Goal: Task Accomplishment & Management: Use online tool/utility

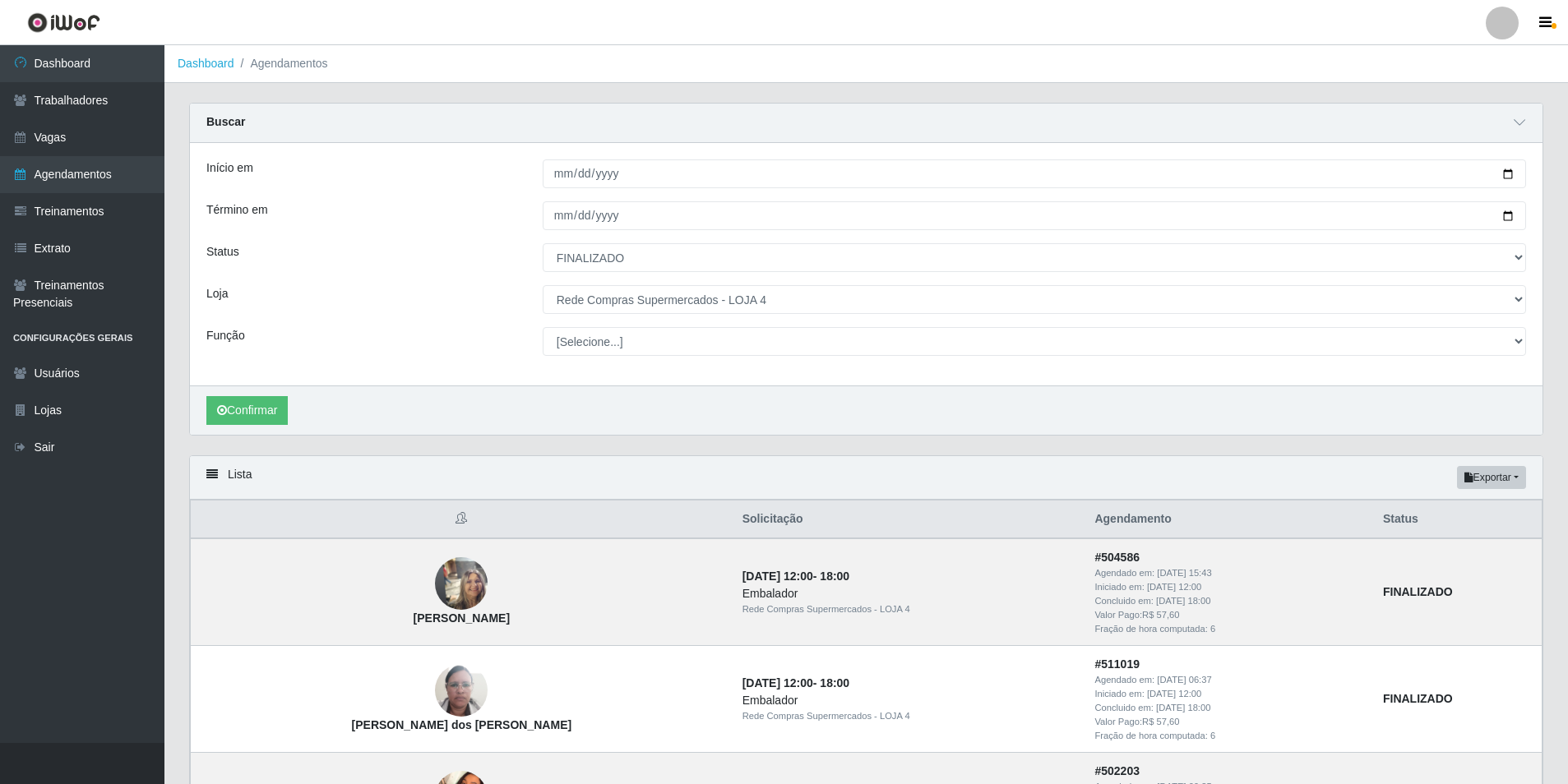
select select "FINALIZADO"
select select "159"
click at [1519, 483] on button "Exportar" at bounding box center [1491, 478] width 69 height 23
click at [1444, 545] on button "Excel" at bounding box center [1461, 542] width 130 height 34
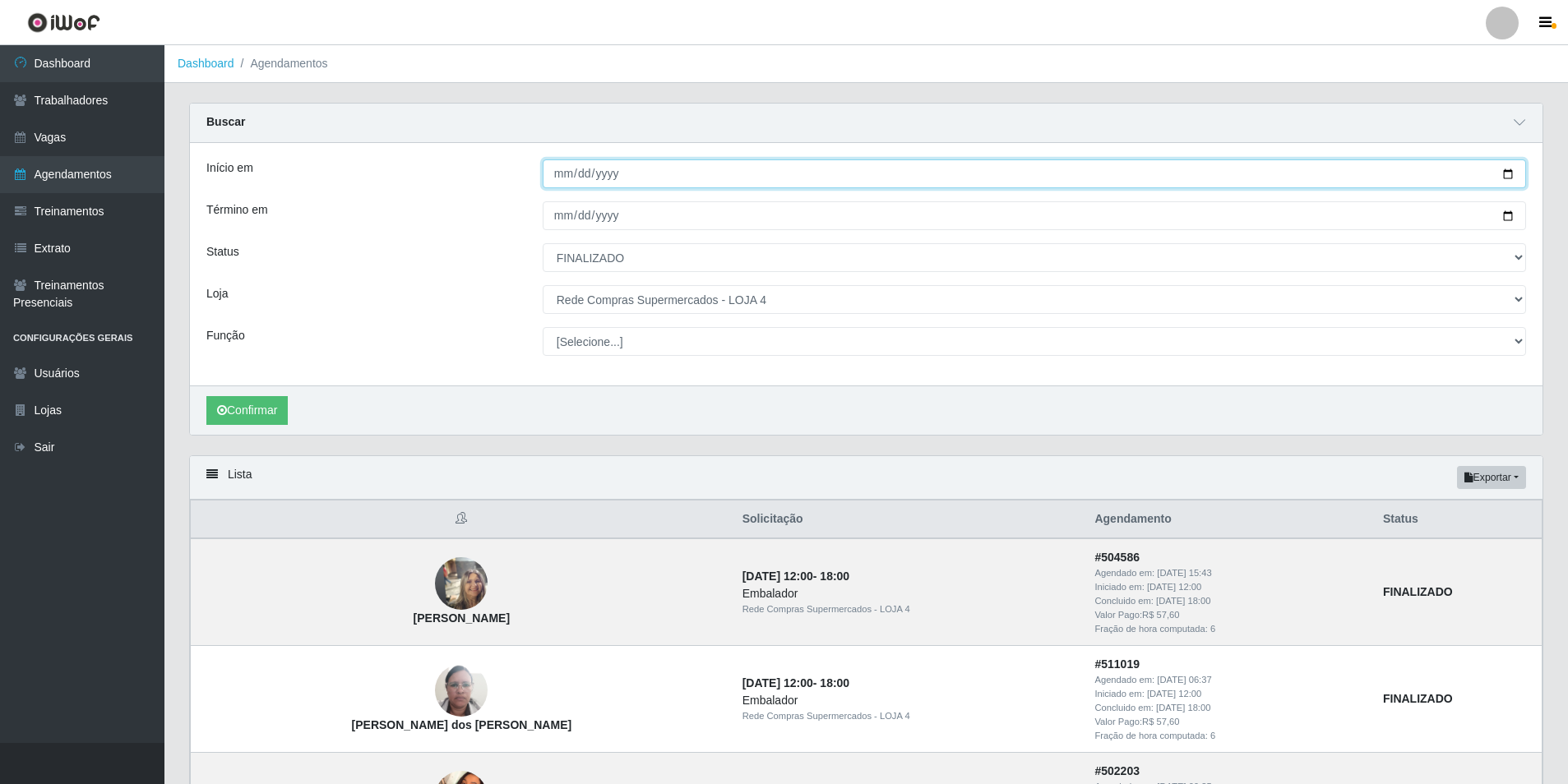
click at [555, 173] on input "[DATE]" at bounding box center [1034, 174] width 983 height 29
type input "[DATE]"
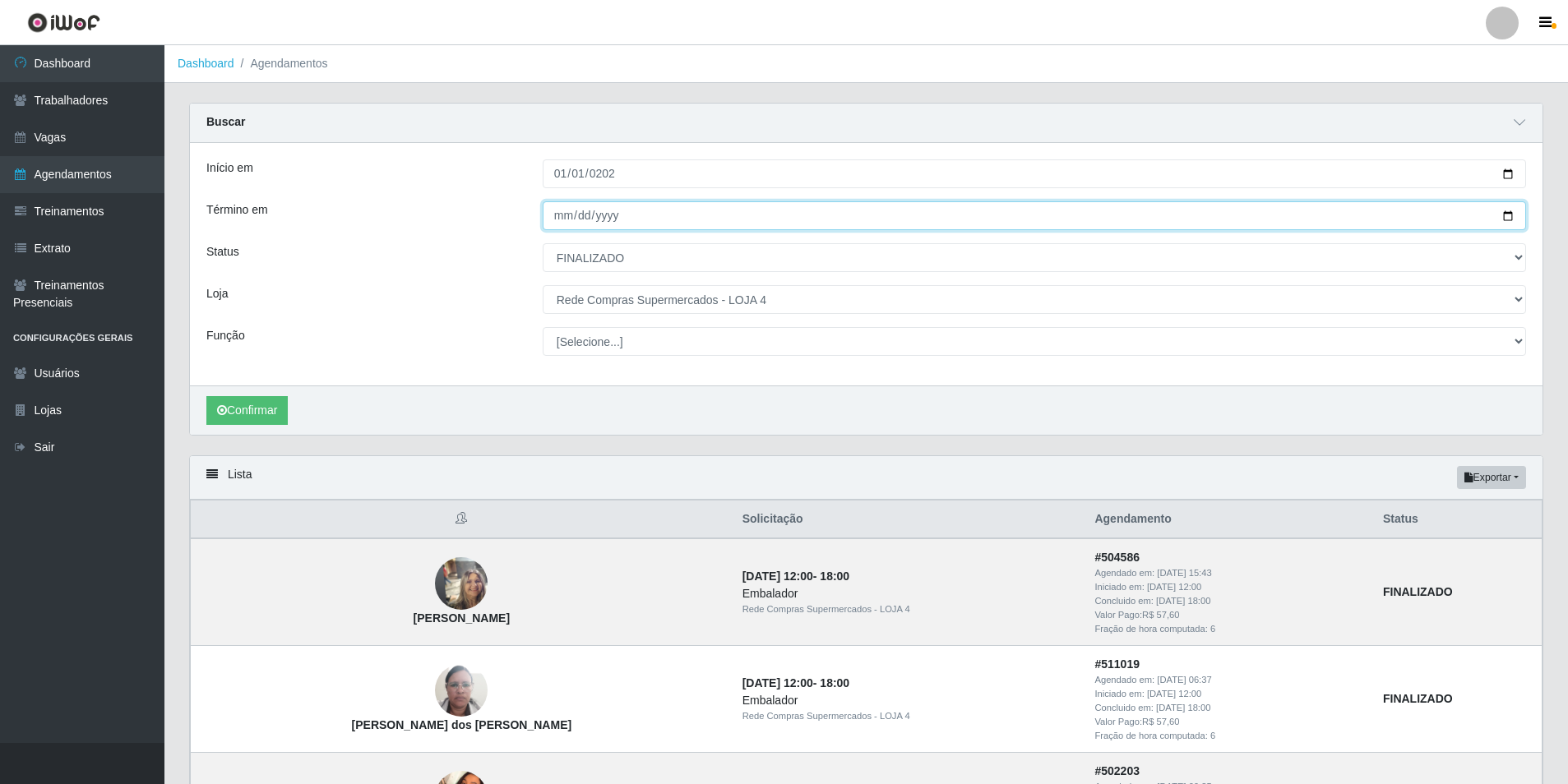
click at [617, 216] on input "[DATE]" at bounding box center [1034, 215] width 983 height 29
click at [600, 217] on input "[DATE]" at bounding box center [1034, 215] width 983 height 29
type input "[DATE]"
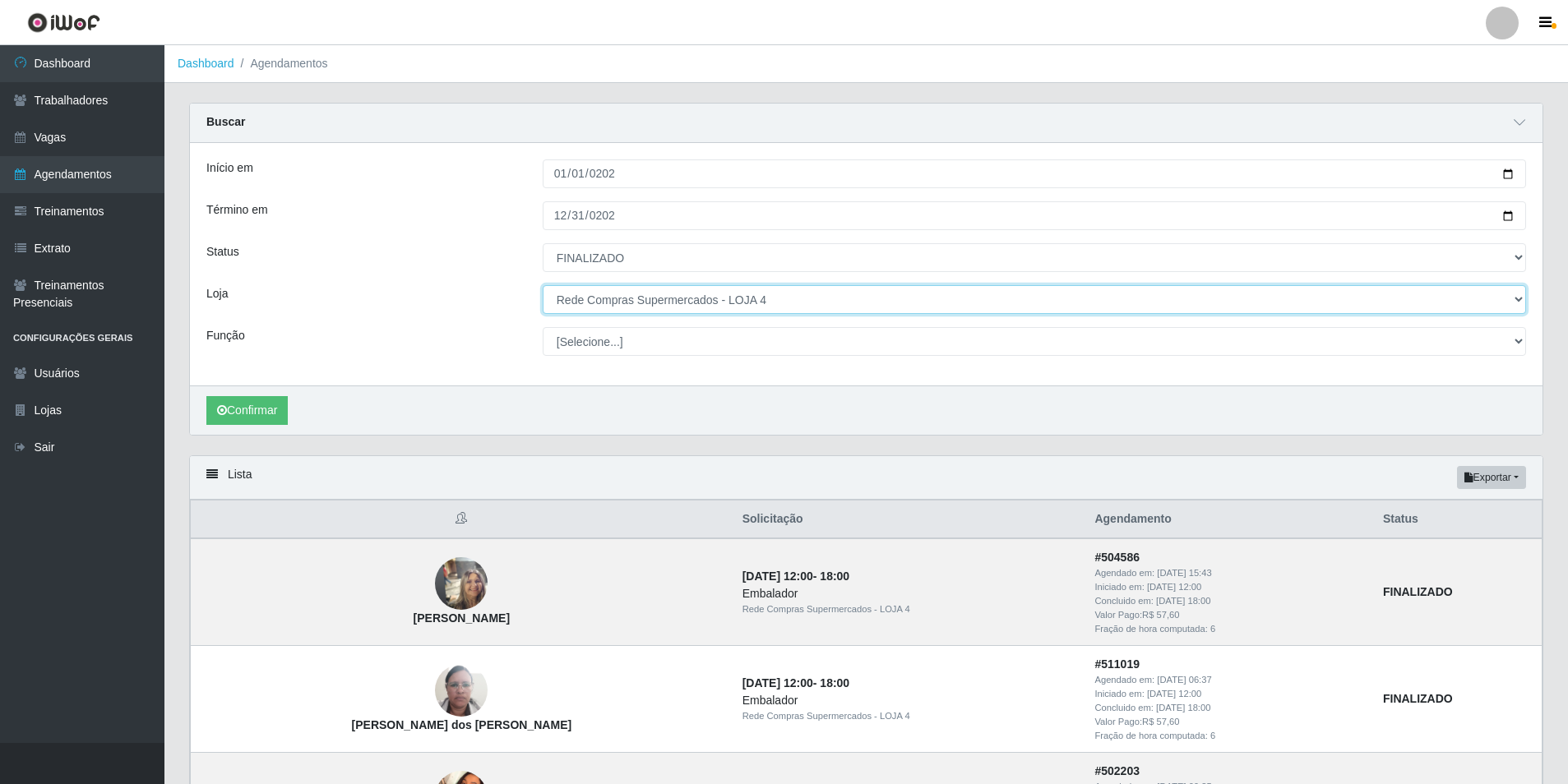
click at [794, 305] on select "[Selecione...] Rede Compras Supermercados - LOJA 1 Rede Compras Supermercados -…" at bounding box center [1034, 299] width 983 height 29
click at [543, 286] on select "[Selecione...] Rede Compras Supermercados - LOJA 1 Rede Compras Supermercados -…" at bounding box center [1034, 299] width 983 height 29
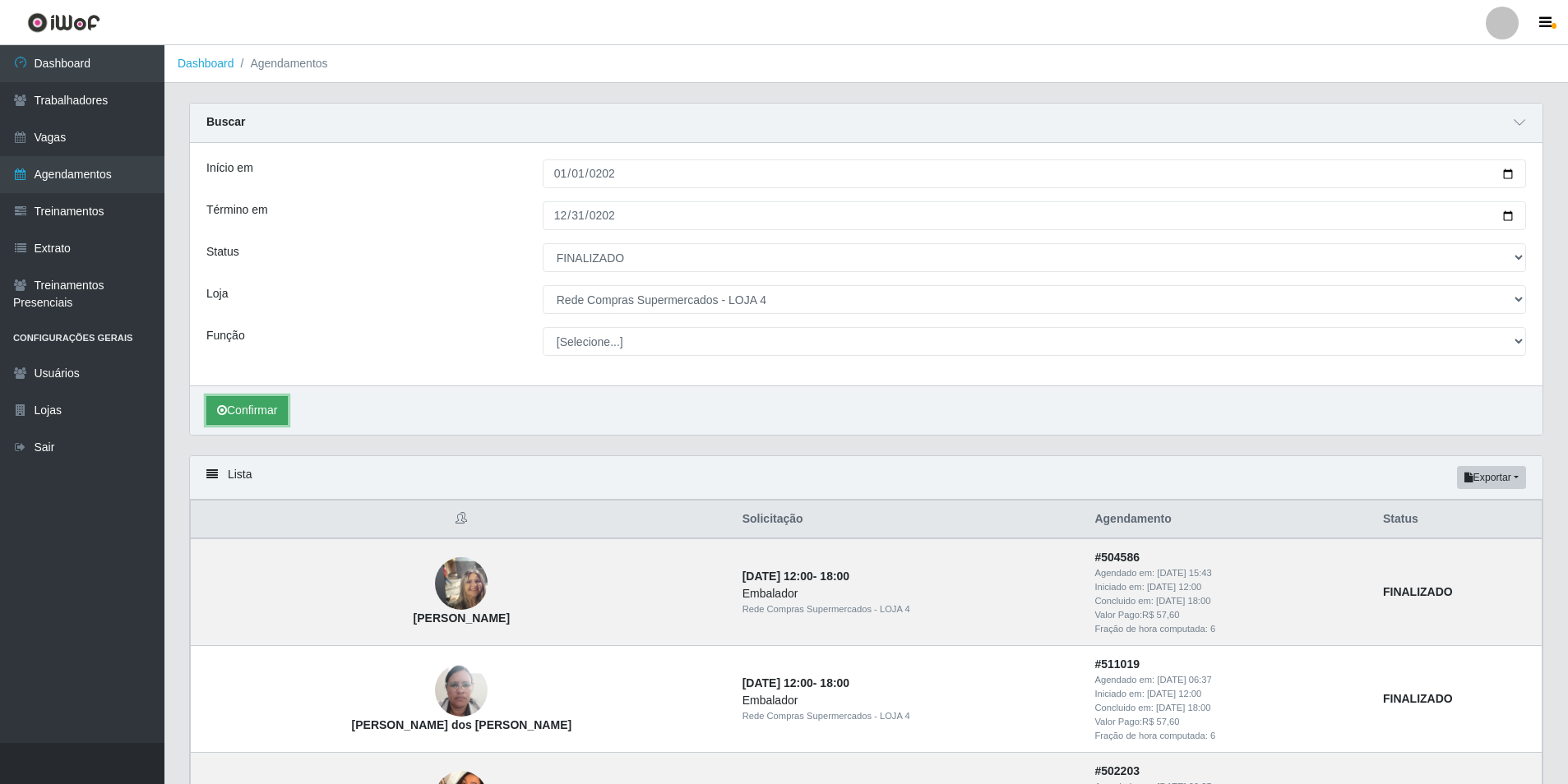
click at [244, 422] on button "Confirmar" at bounding box center [247, 410] width 81 height 29
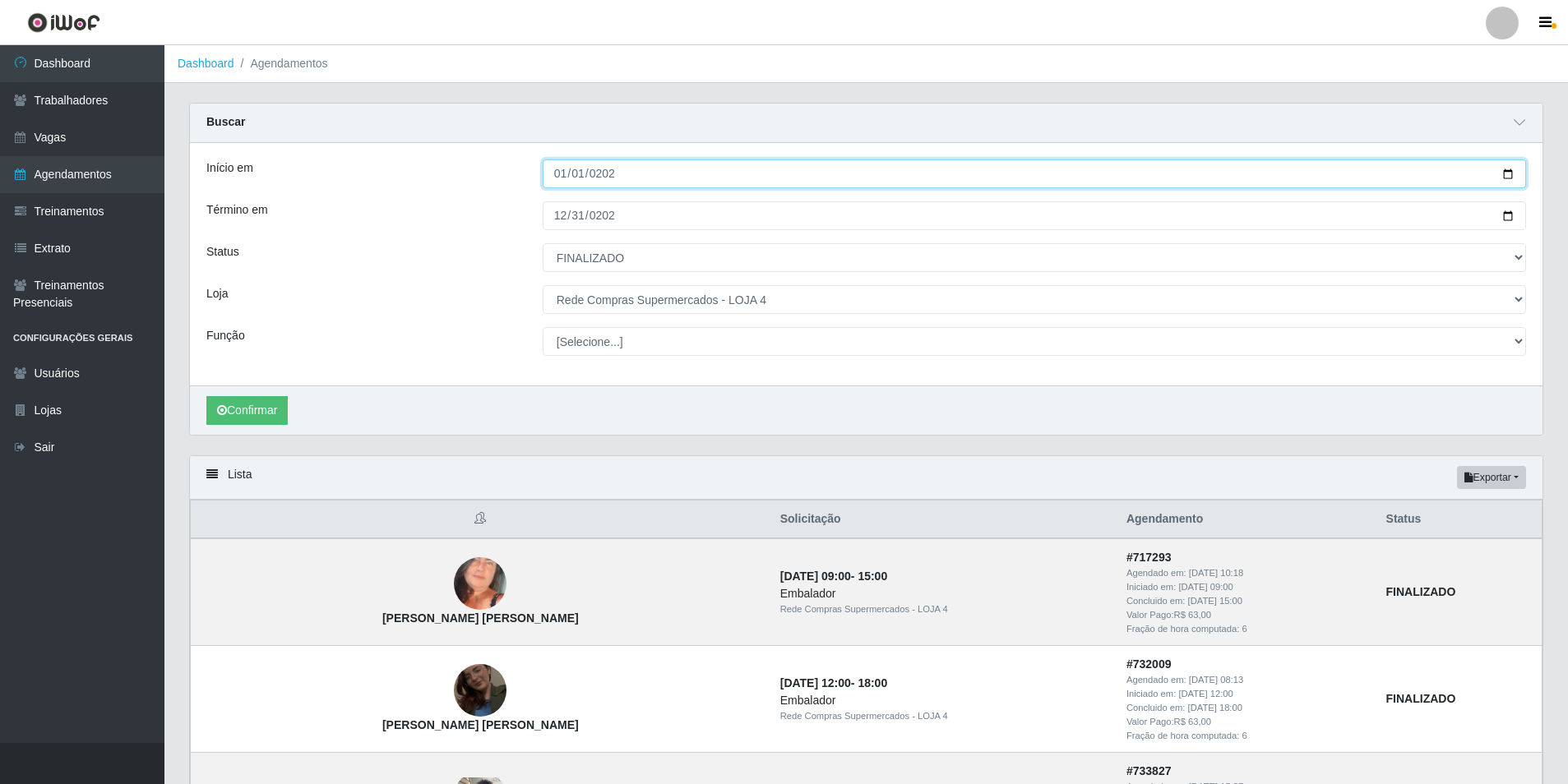
click at [626, 176] on input "[DATE]" at bounding box center [1034, 174] width 983 height 29
click at [605, 175] on input "[DATE]" at bounding box center [1034, 174] width 983 height 29
type input "[DATE]"
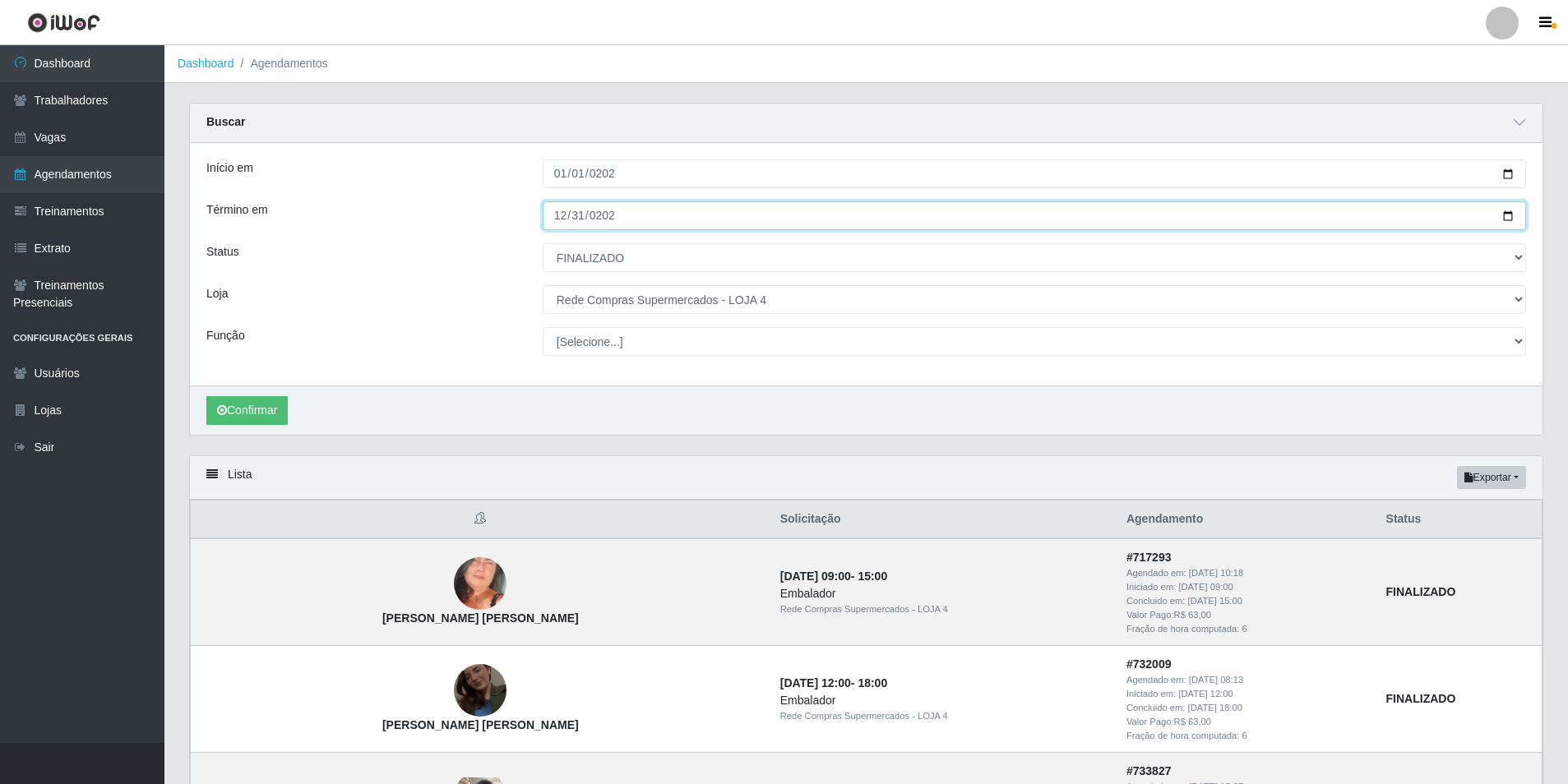
click at [615, 213] on input "[DATE]" at bounding box center [1034, 215] width 983 height 29
type input "[DATE]"
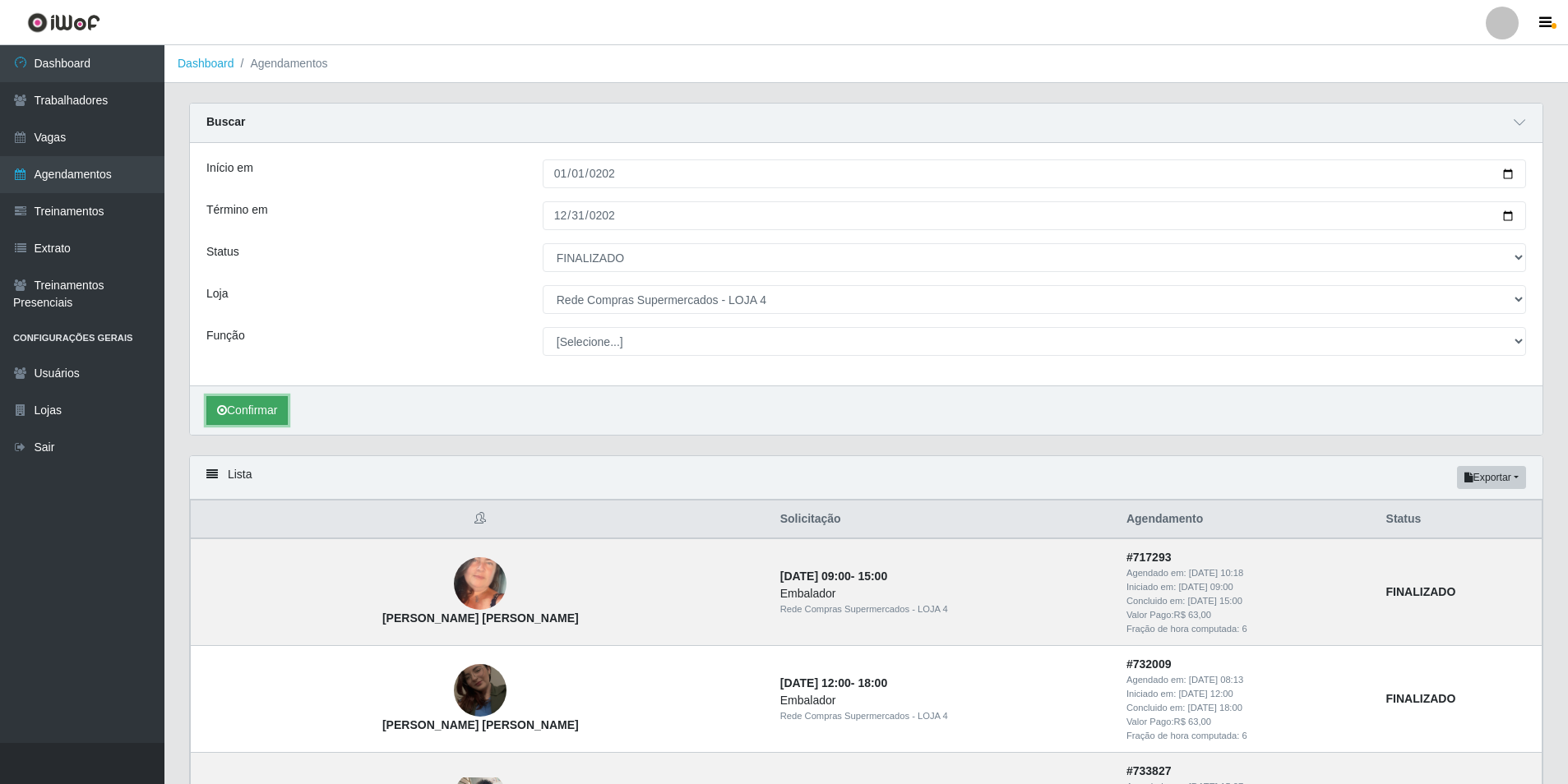
click at [253, 404] on button "Confirmar" at bounding box center [247, 410] width 81 height 29
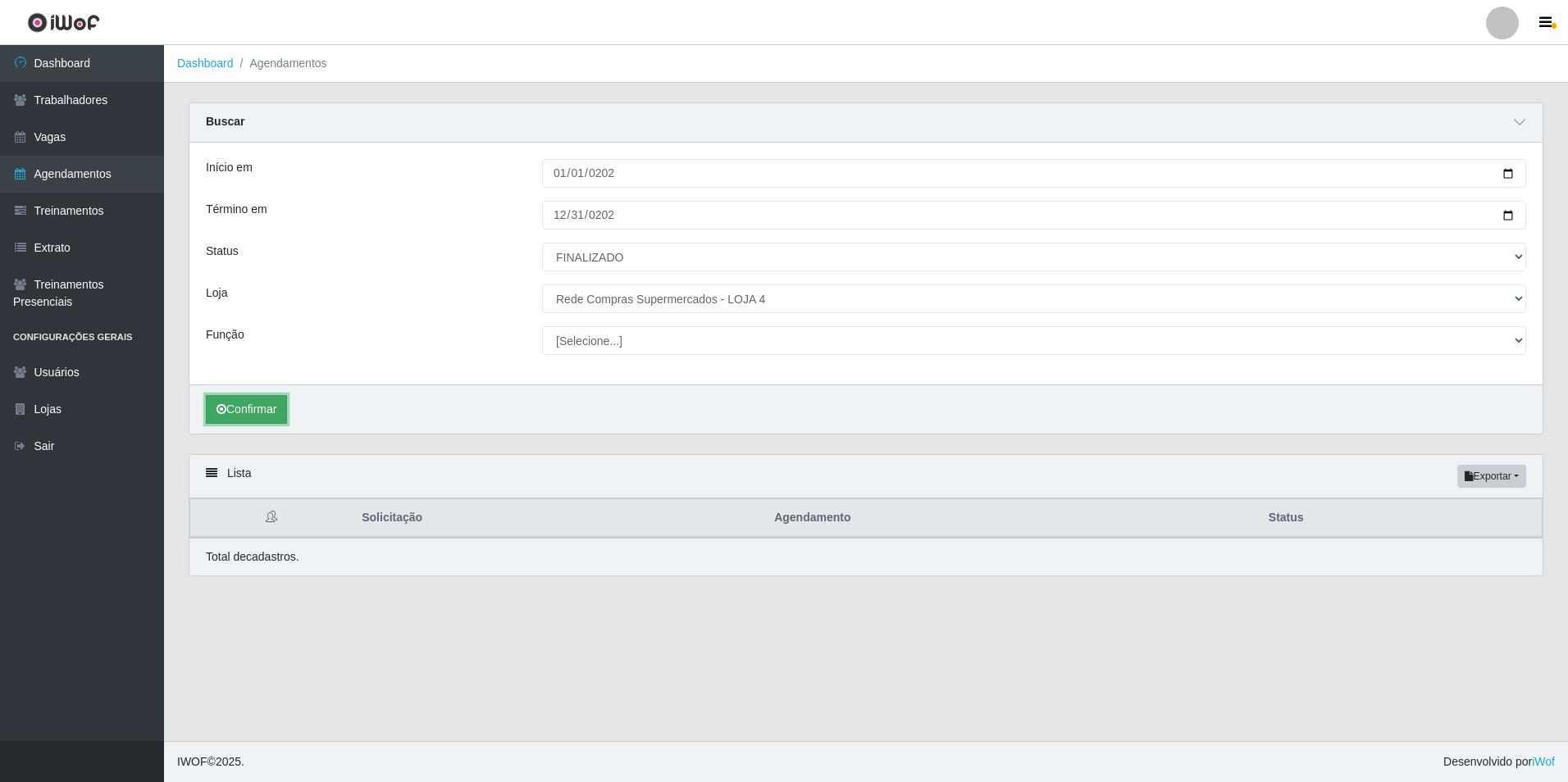
click at [253, 403] on button "Confirmar" at bounding box center [246, 409] width 81 height 29
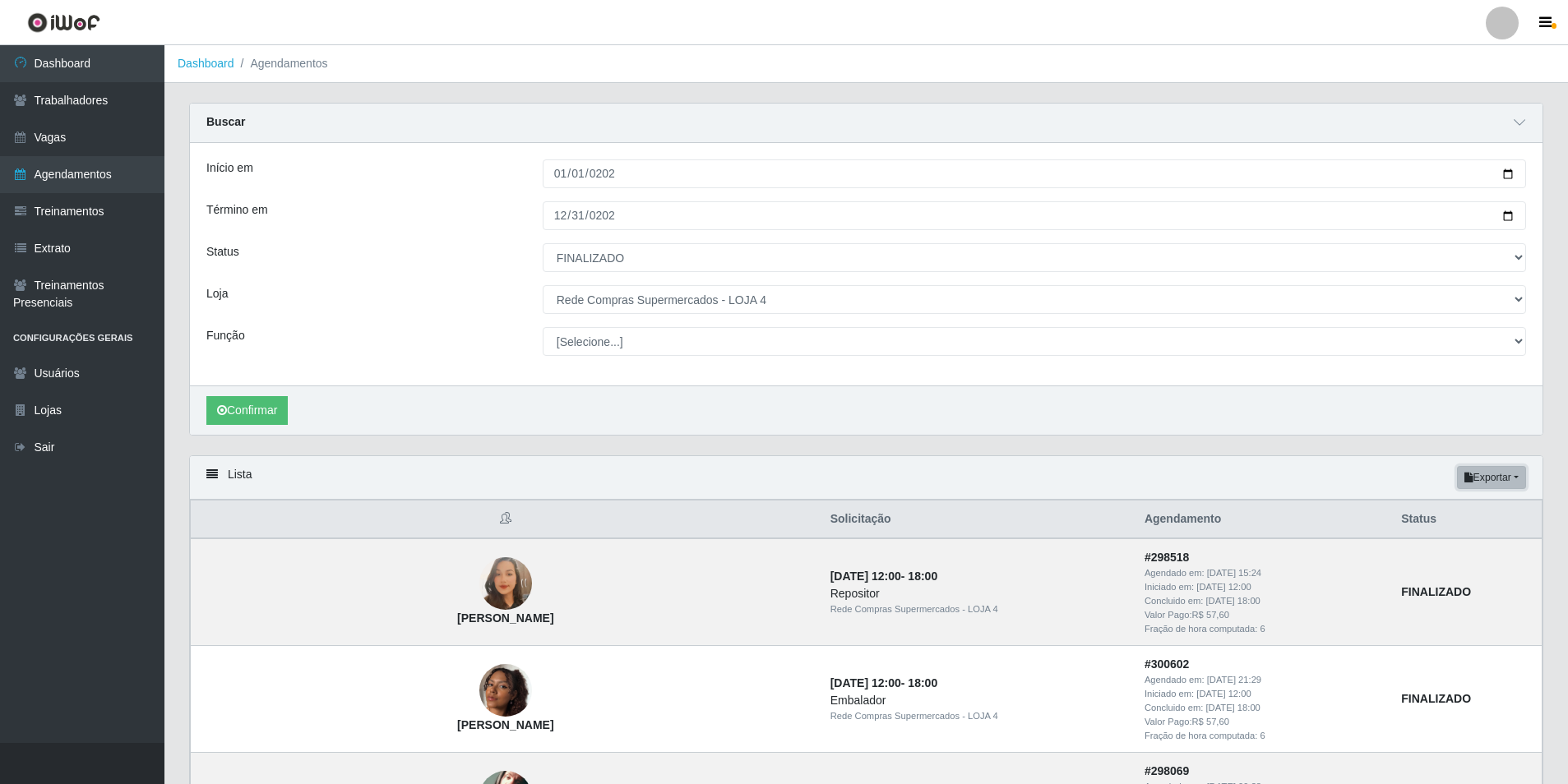
click at [1511, 479] on button "Exportar" at bounding box center [1491, 478] width 69 height 23
click at [1467, 541] on button "Excel" at bounding box center [1461, 542] width 130 height 34
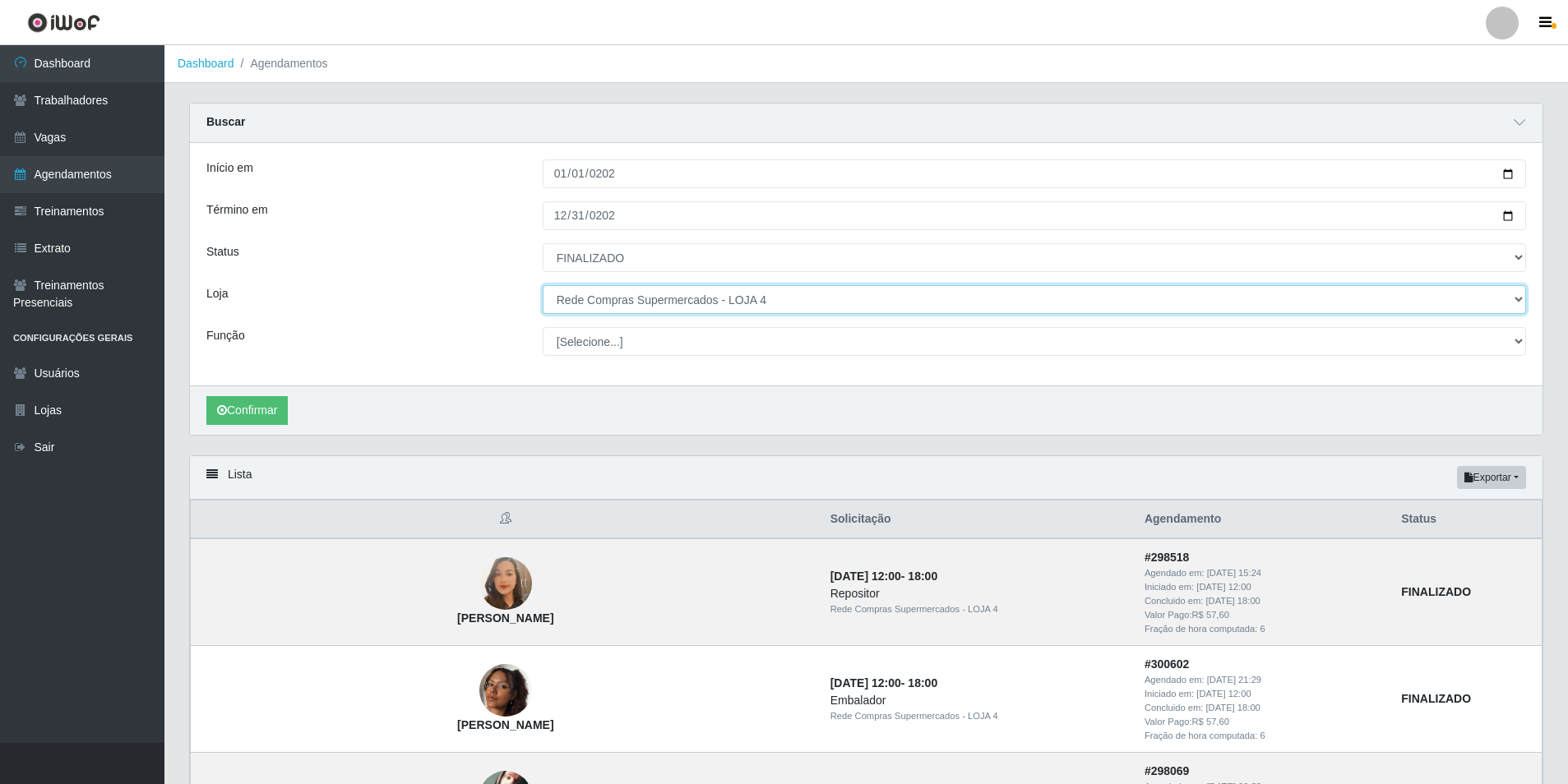
click at [724, 295] on select "[Selecione...] Rede Compras Supermercados - LOJA 1 Rede Compras Supermercados -…" at bounding box center [1034, 299] width 983 height 29
select select "397"
click at [543, 286] on select "[Selecione...] Rede Compras Supermercados - LOJA 1 Rede Compras Supermercados -…" at bounding box center [1034, 299] width 983 height 29
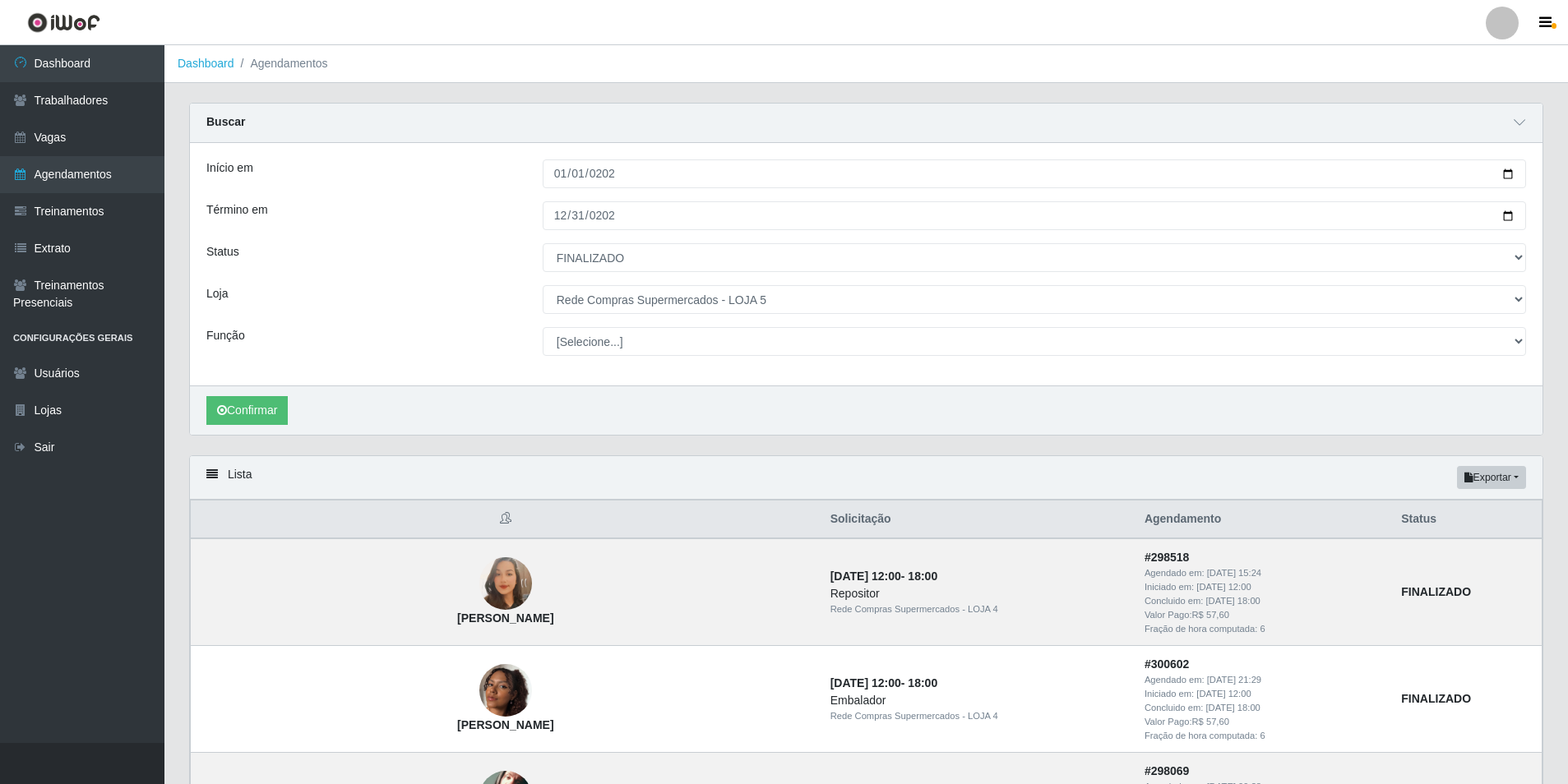
click at [402, 267] on div "Status" at bounding box center [362, 257] width 336 height 29
click at [248, 401] on button "Confirmar" at bounding box center [247, 410] width 81 height 29
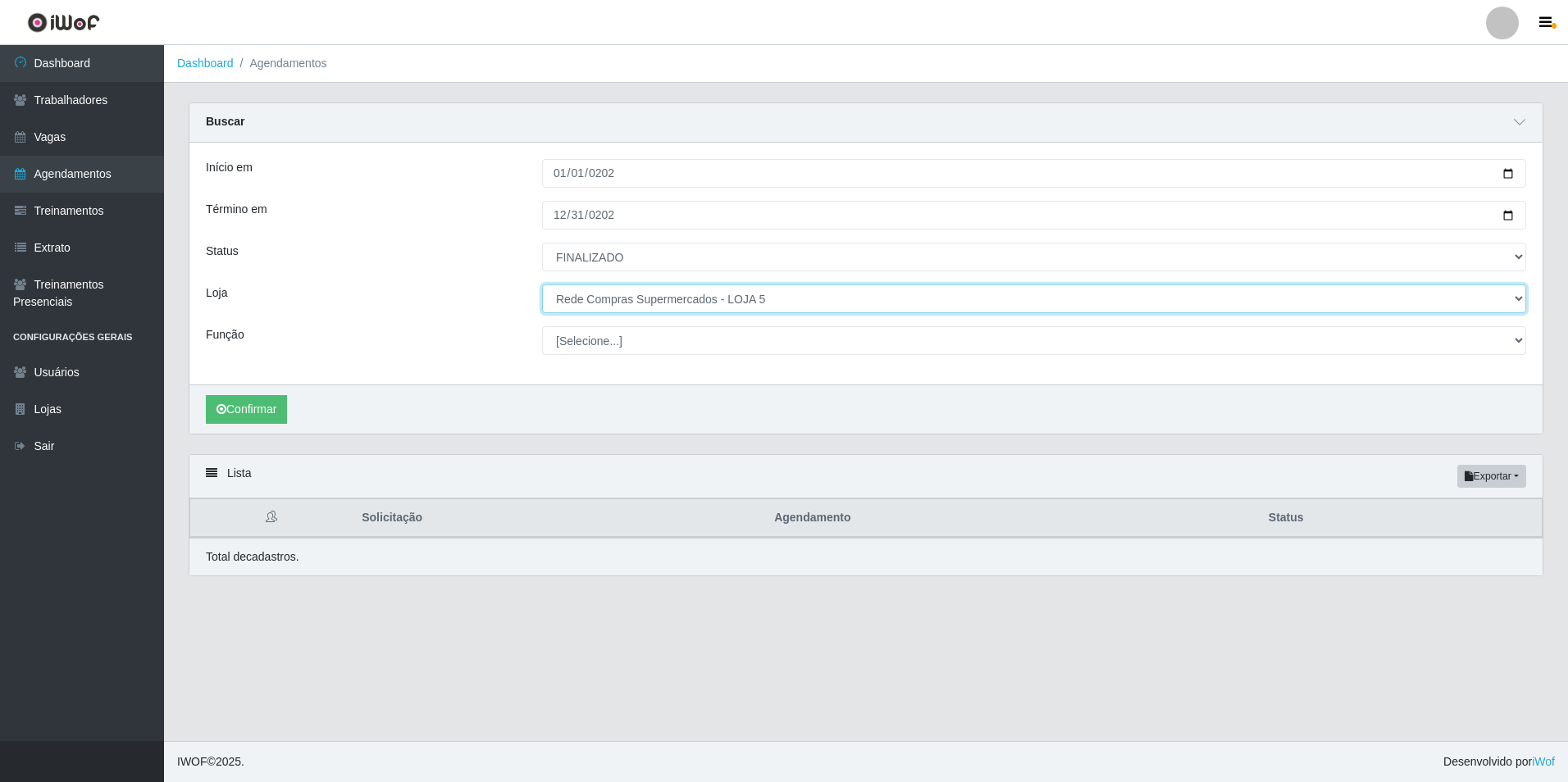
click at [791, 301] on select "[Selecione...] Rede Compras Supermercados - LOJA 1 Rede Compras Supermercados -…" at bounding box center [1033, 298] width 984 height 29
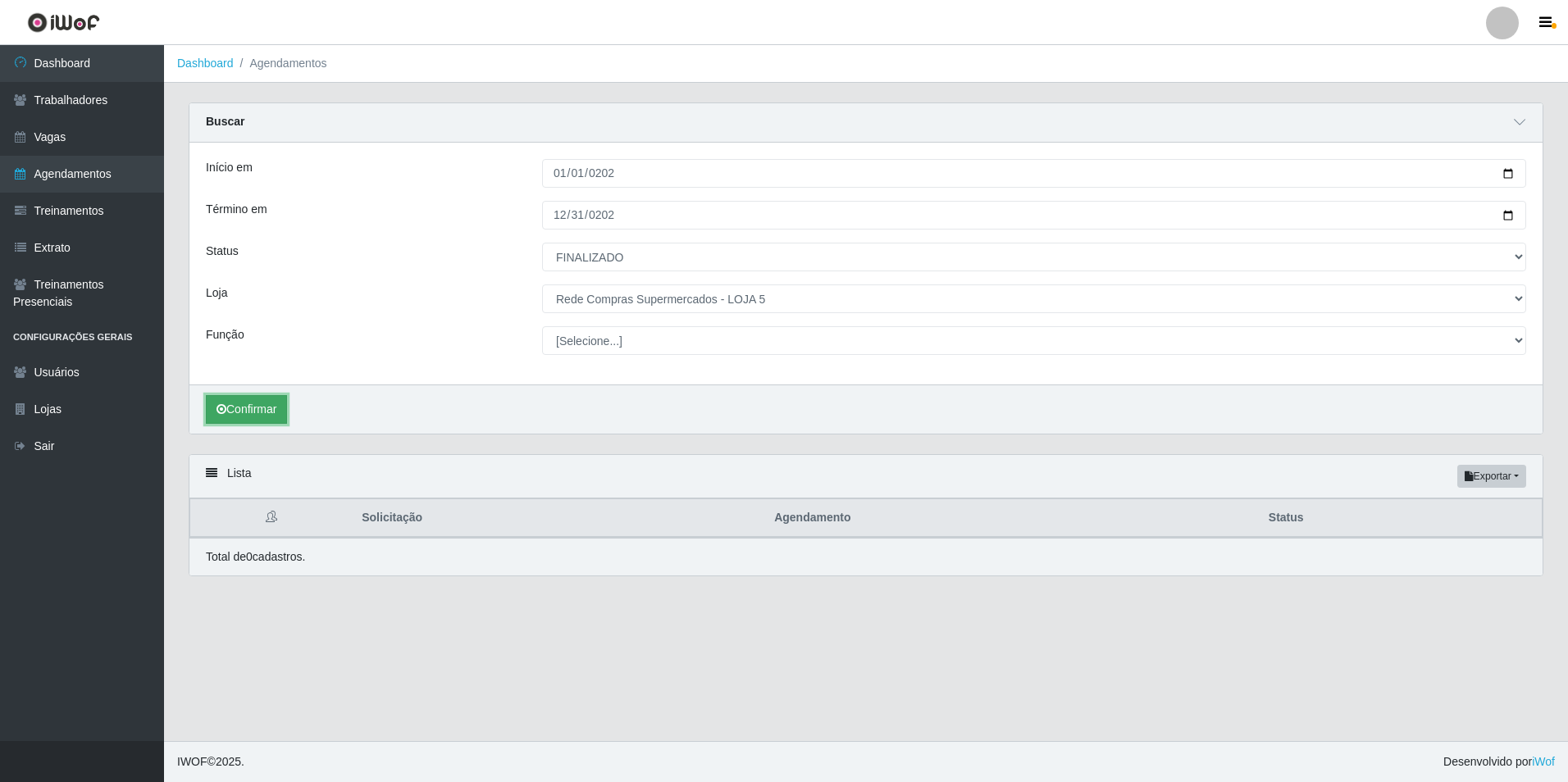
click at [241, 408] on button "Confirmar" at bounding box center [246, 409] width 81 height 29
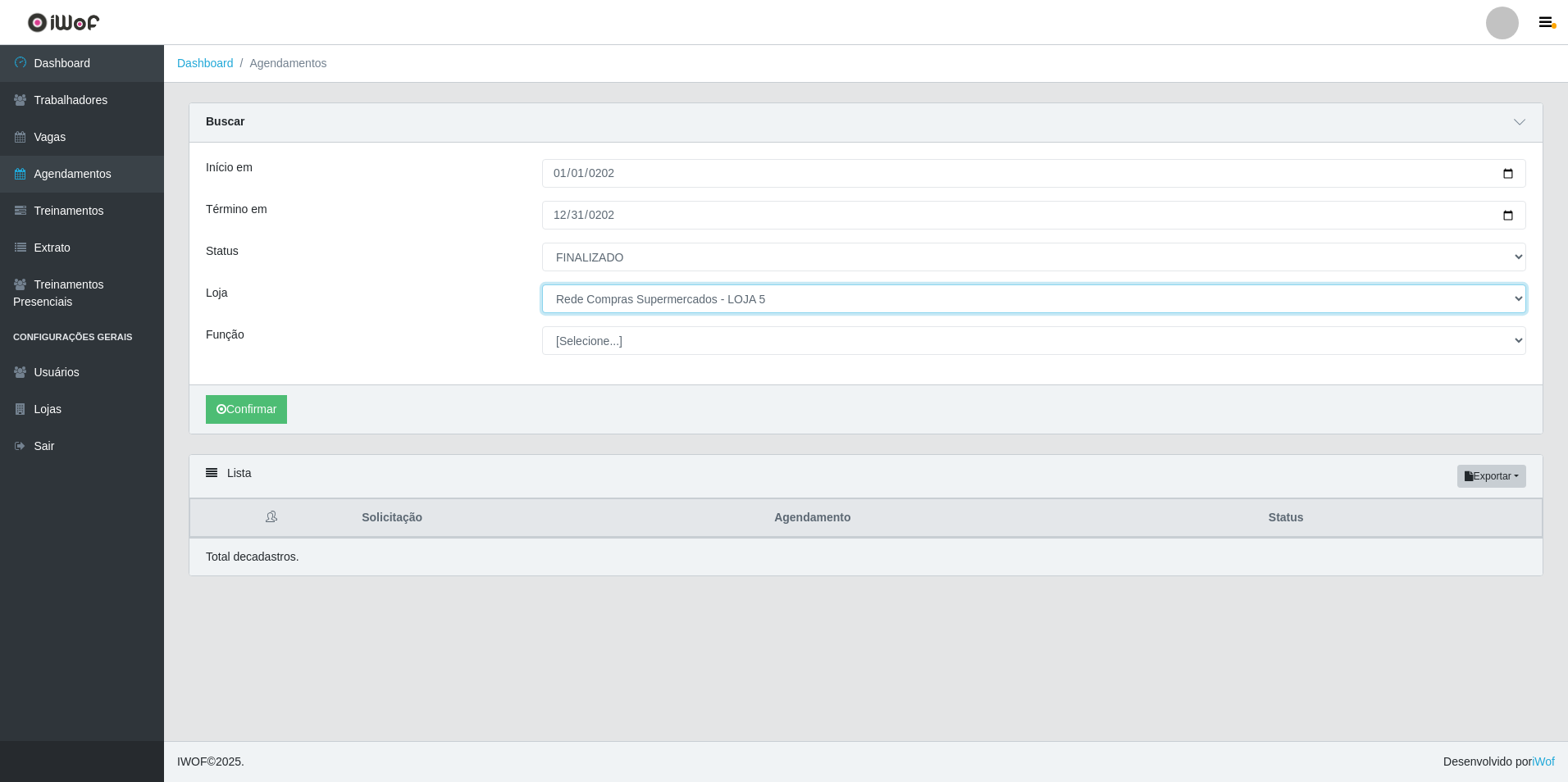
click at [780, 294] on select "[Selecione...] Rede Compras Supermercados - LOJA 1 Rede Compras Supermercados -…" at bounding box center [1033, 298] width 984 height 29
click at [542, 285] on select "[Selecione...] Rede Compras Supermercados - LOJA 1 Rede Compras Supermercados -…" at bounding box center [1033, 298] width 984 height 29
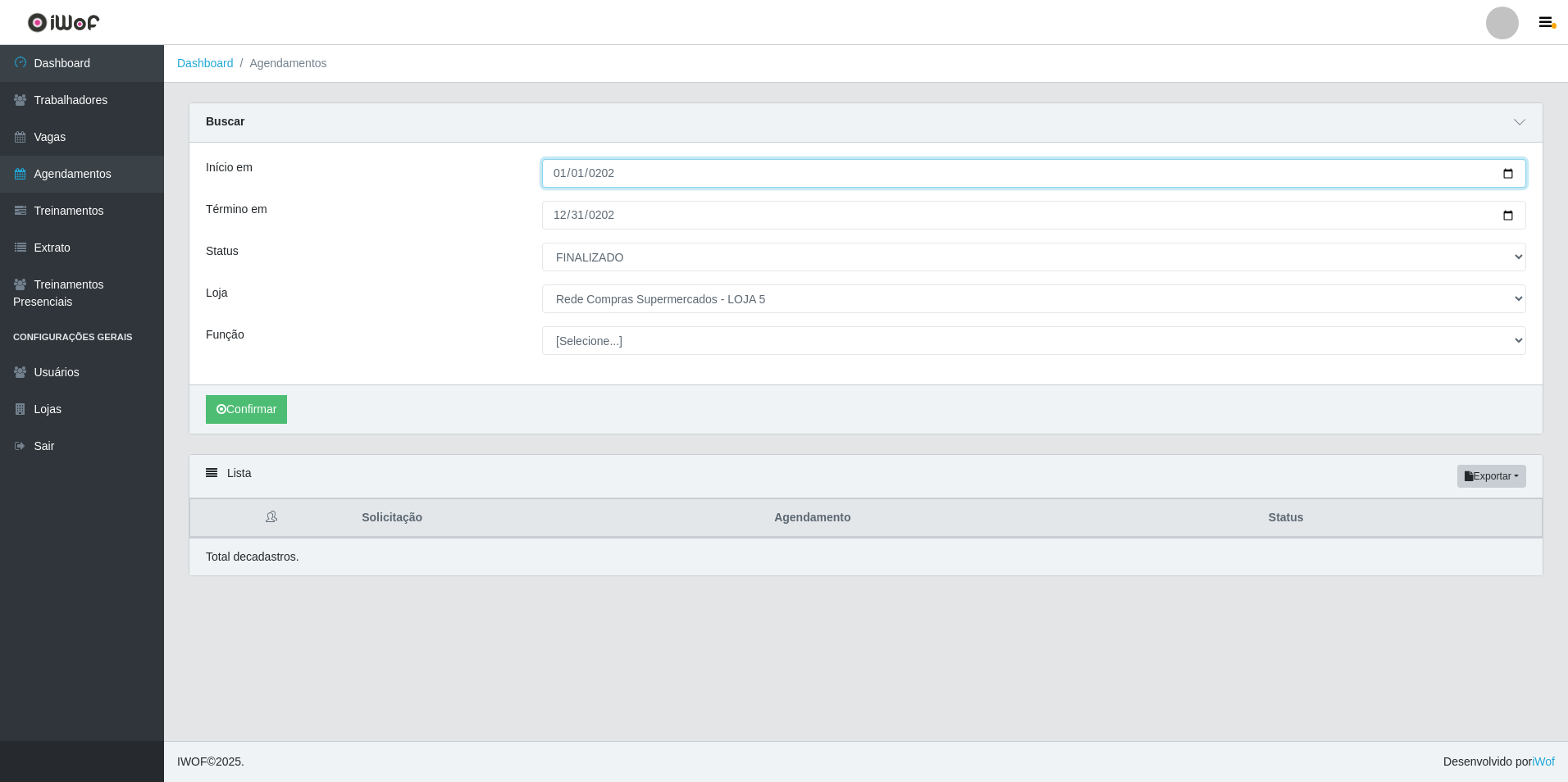
click at [553, 176] on input "[DATE]" at bounding box center [1033, 173] width 984 height 29
type input "[DATE]"
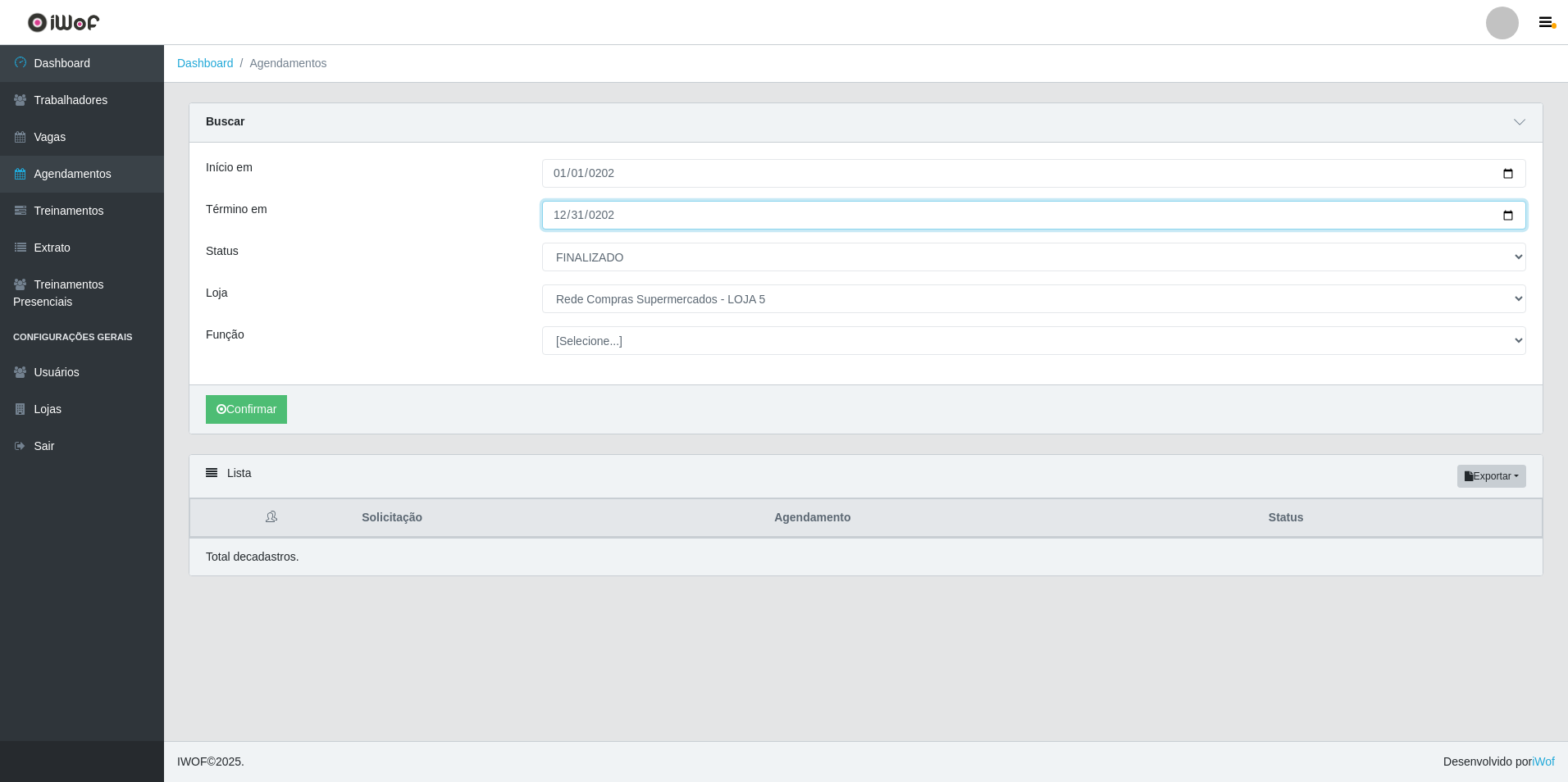
click at [555, 222] on input "[DATE]" at bounding box center [1033, 215] width 984 height 29
type input "[DATE]"
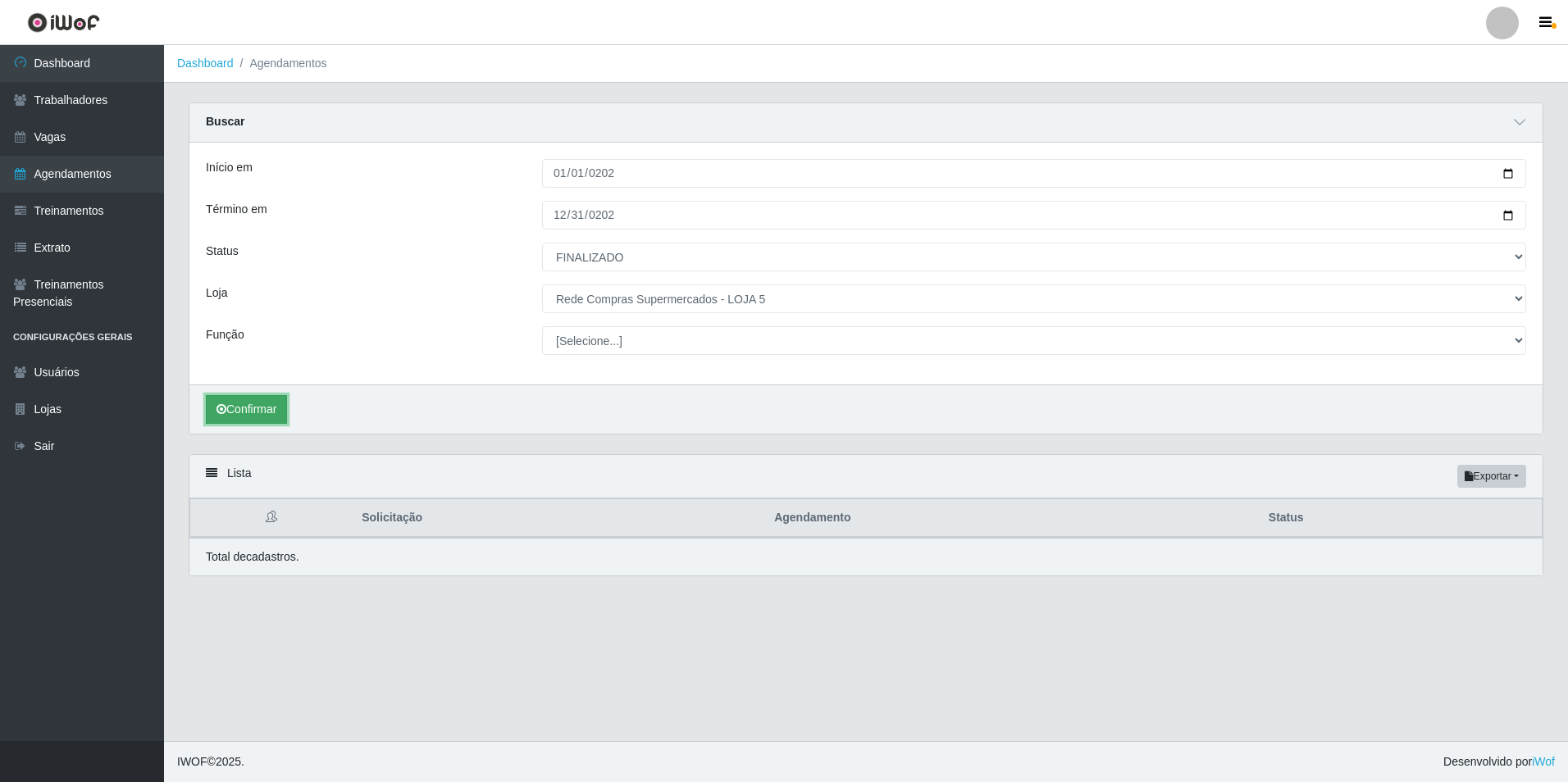
click at [269, 413] on button "Confirmar" at bounding box center [246, 409] width 81 height 29
